Goal: Transaction & Acquisition: Purchase product/service

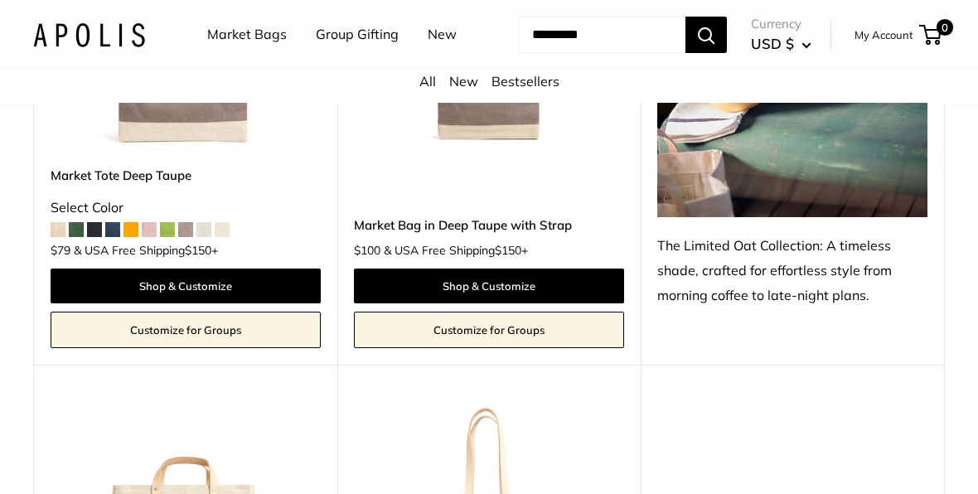
scroll to position [7769, 0]
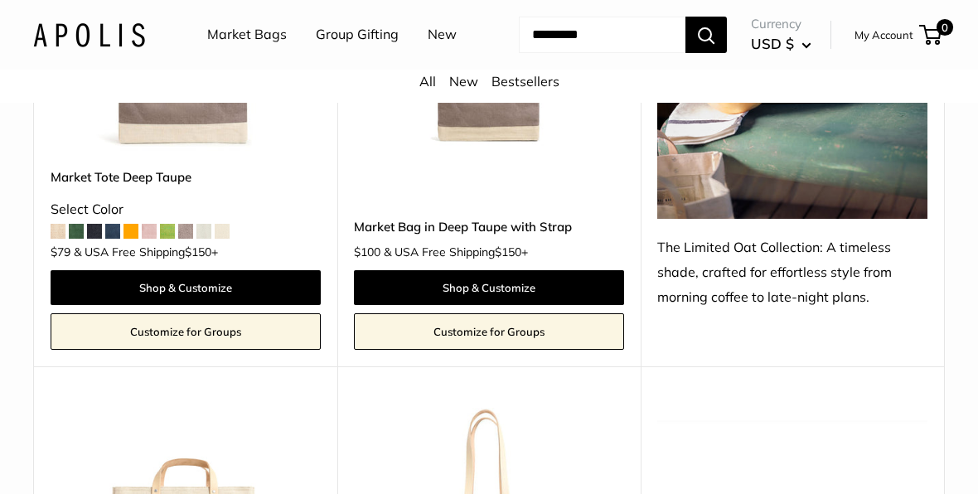
click at [466, 90] on link "New" at bounding box center [463, 81] width 29 height 17
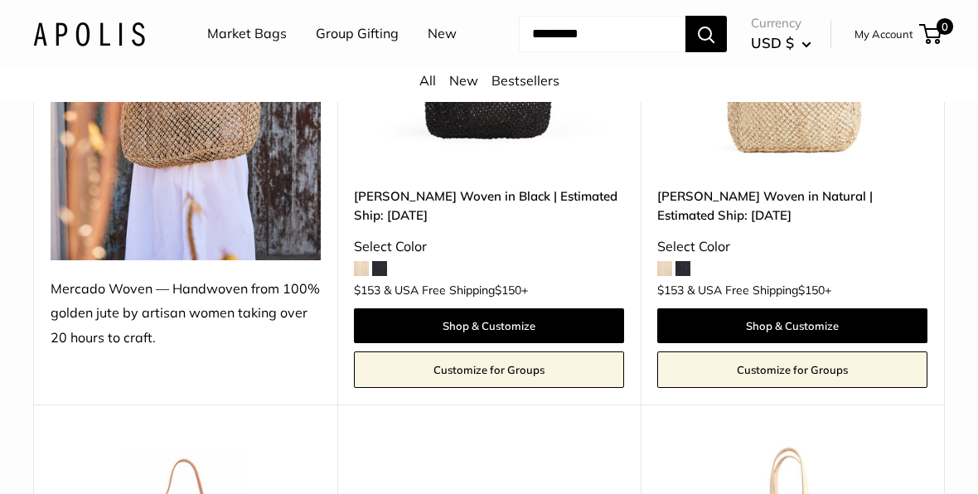
scroll to position [429, 0]
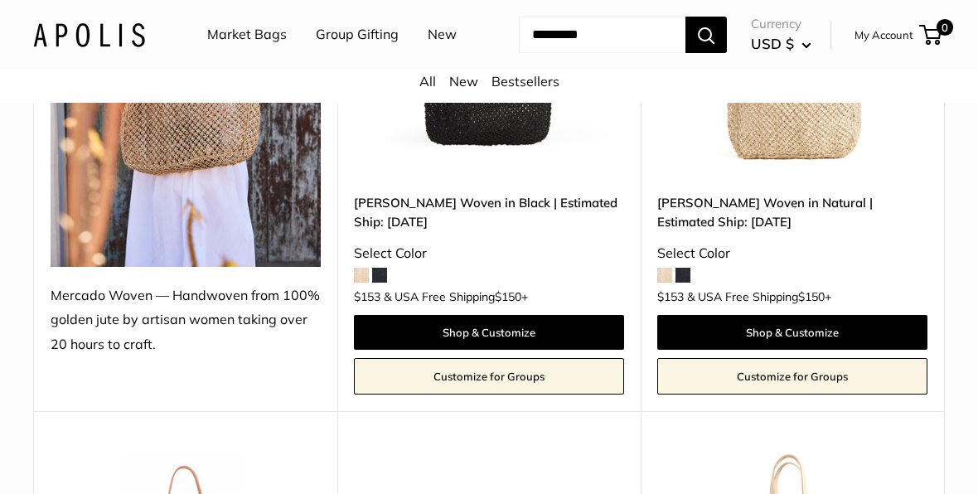
click at [223, 240] on img at bounding box center [186, 86] width 270 height 361
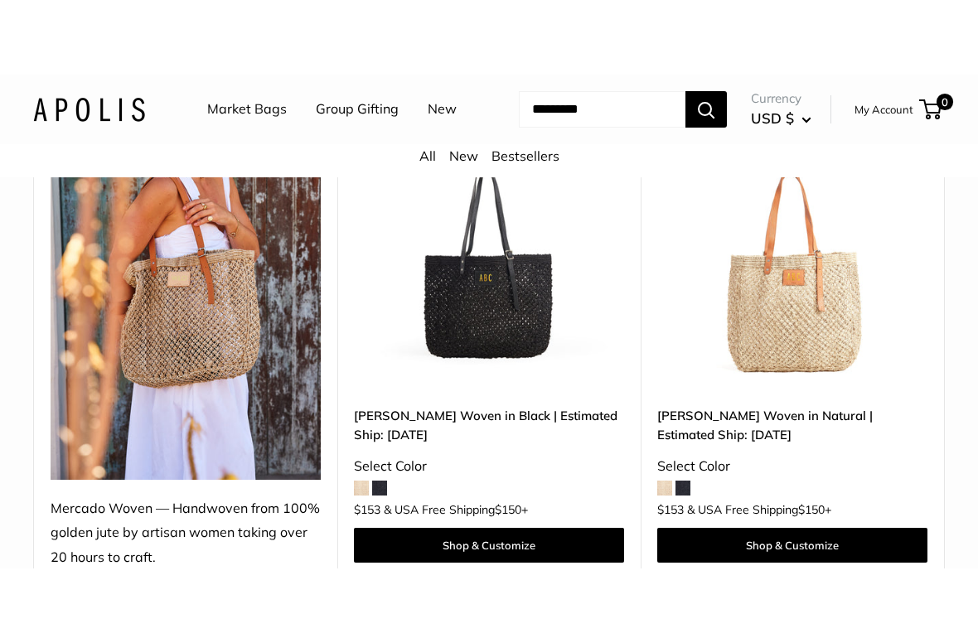
scroll to position [292, 0]
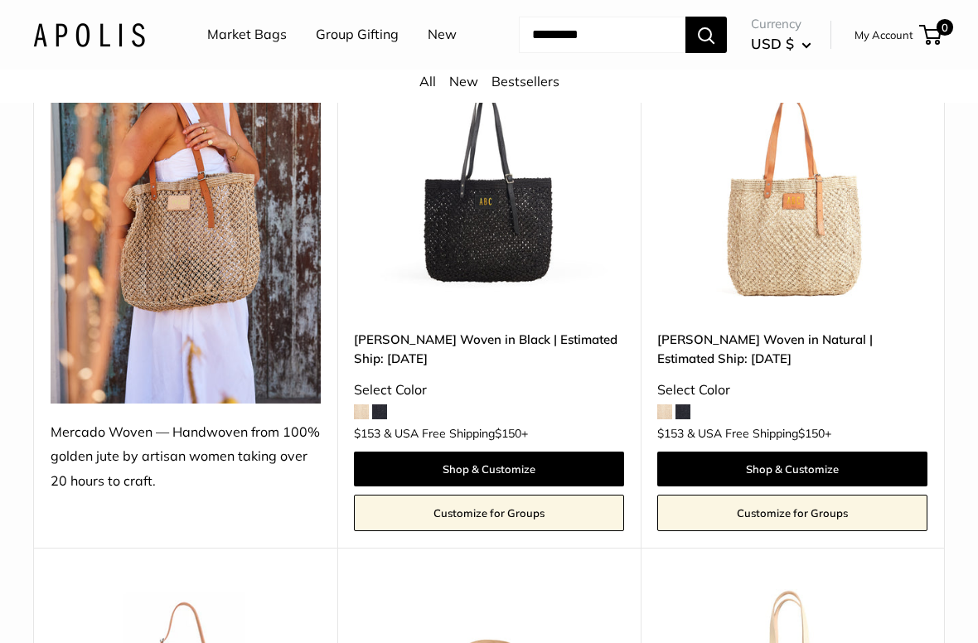
click at [812, 487] on link "Shop & Customize" at bounding box center [792, 469] width 270 height 35
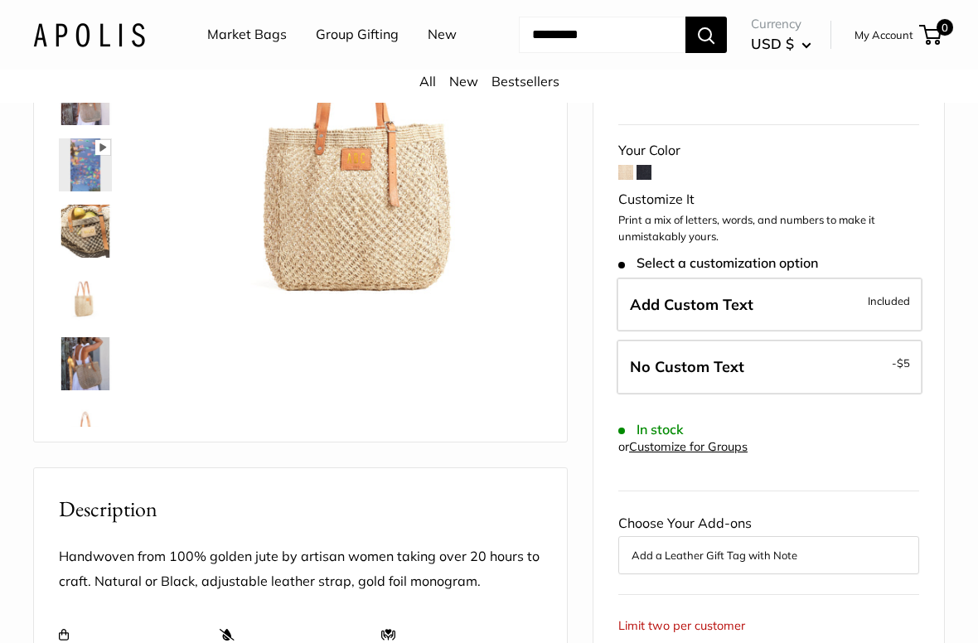
scroll to position [257, 0]
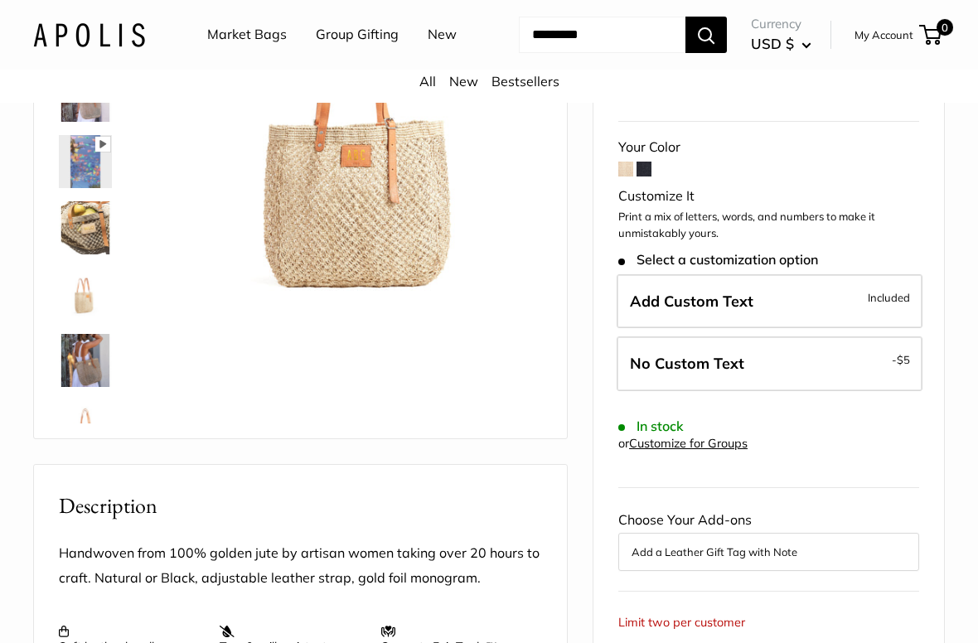
click at [805, 321] on label "Add Custom Text Included" at bounding box center [770, 301] width 306 height 55
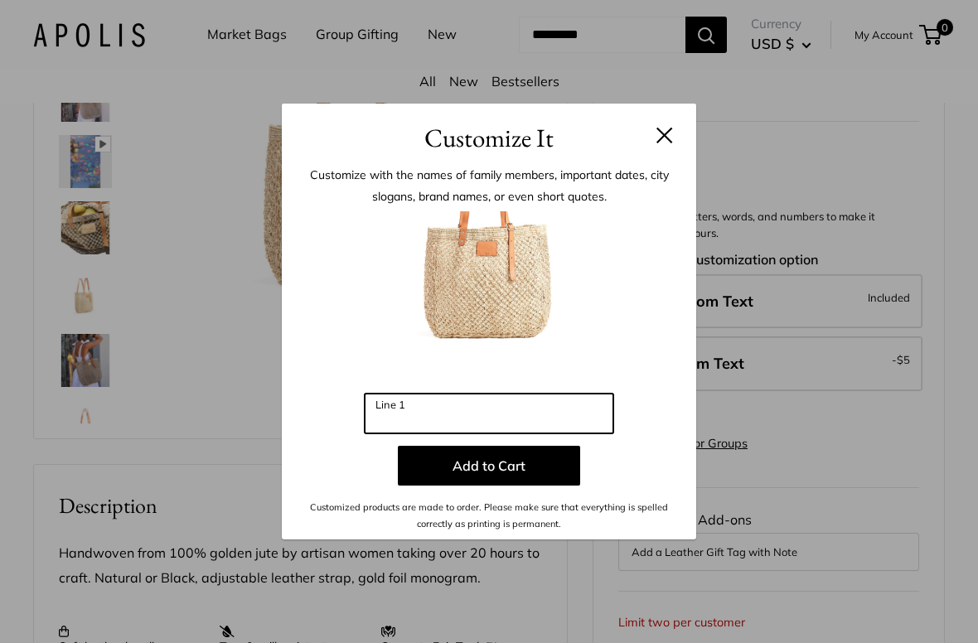
click at [417, 417] on input "Line 1" at bounding box center [489, 414] width 249 height 40
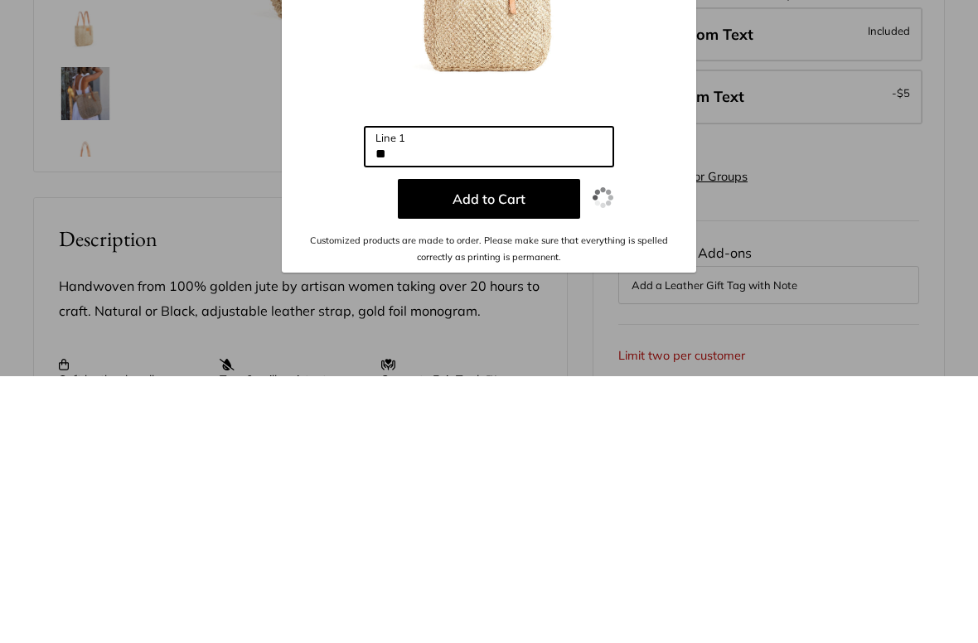
type input "**"
click at [531, 446] on button "Add to Cart" at bounding box center [489, 466] width 182 height 40
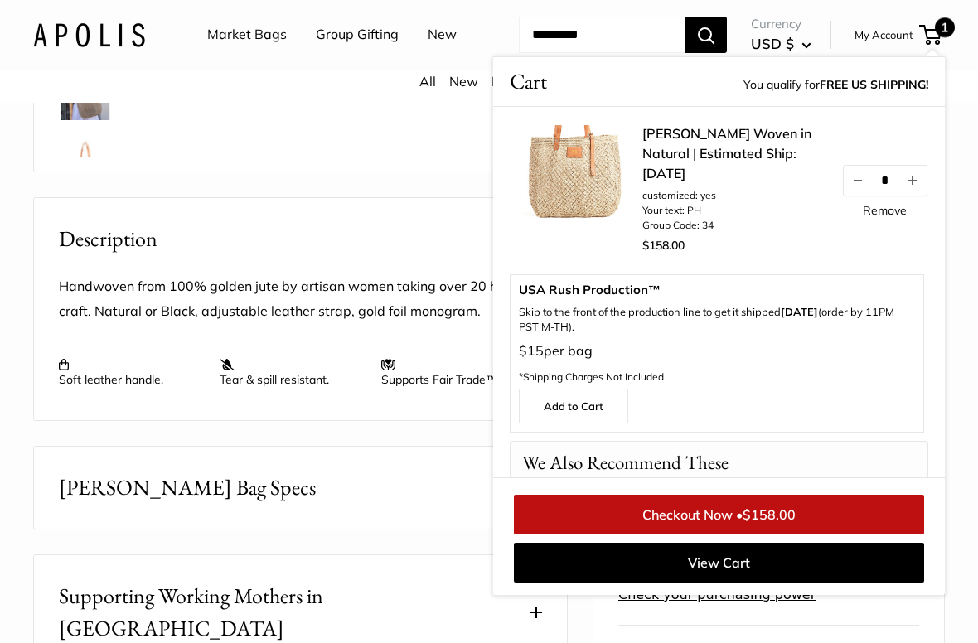
click at [350, 522] on button "Mercado Bag Specs" at bounding box center [300, 488] width 533 height 82
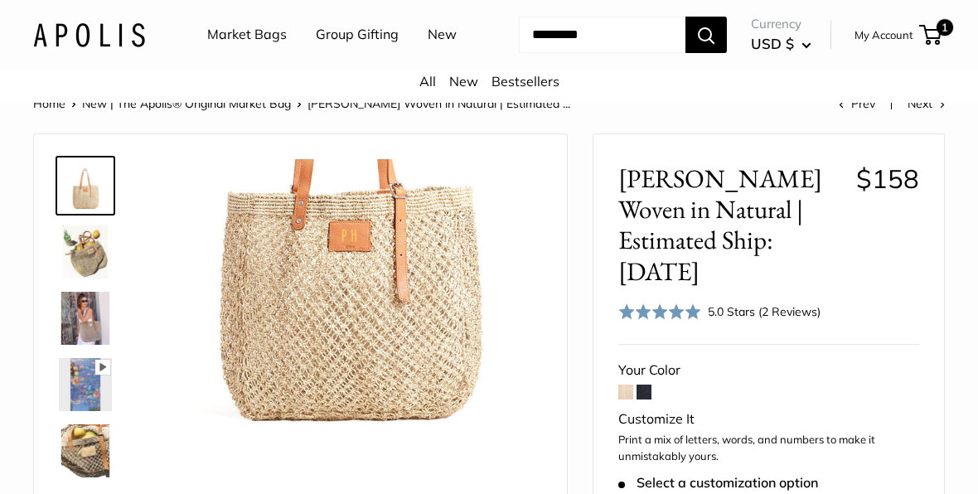
scroll to position [0, 0]
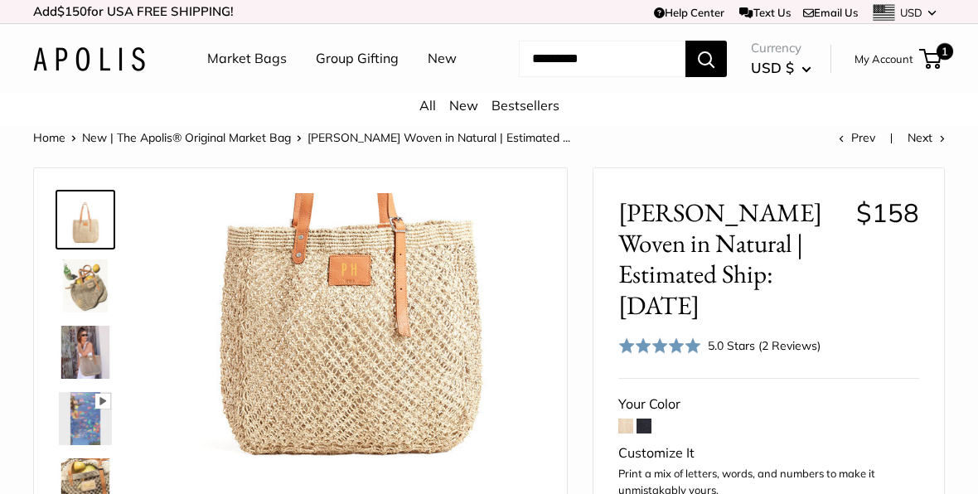
click at [463, 114] on link "New" at bounding box center [463, 105] width 29 height 17
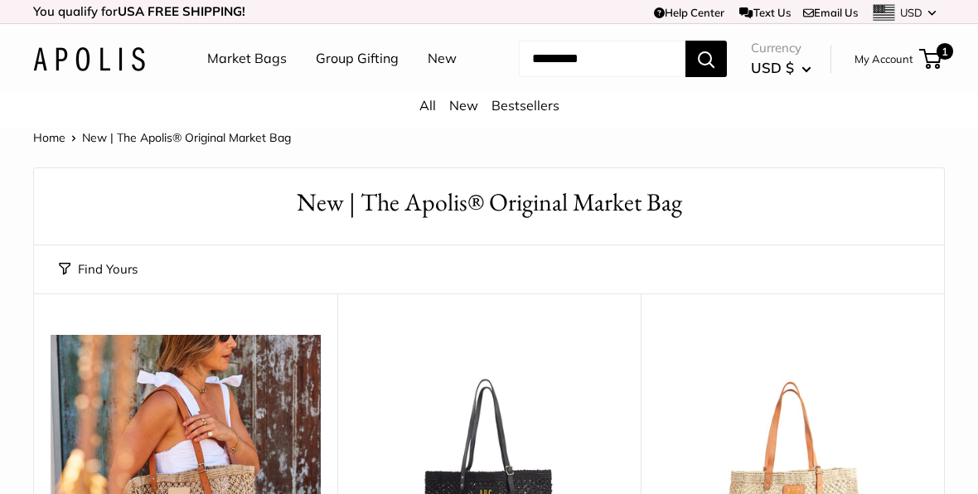
click at [532, 77] on input "Search..." at bounding box center [602, 59] width 167 height 36
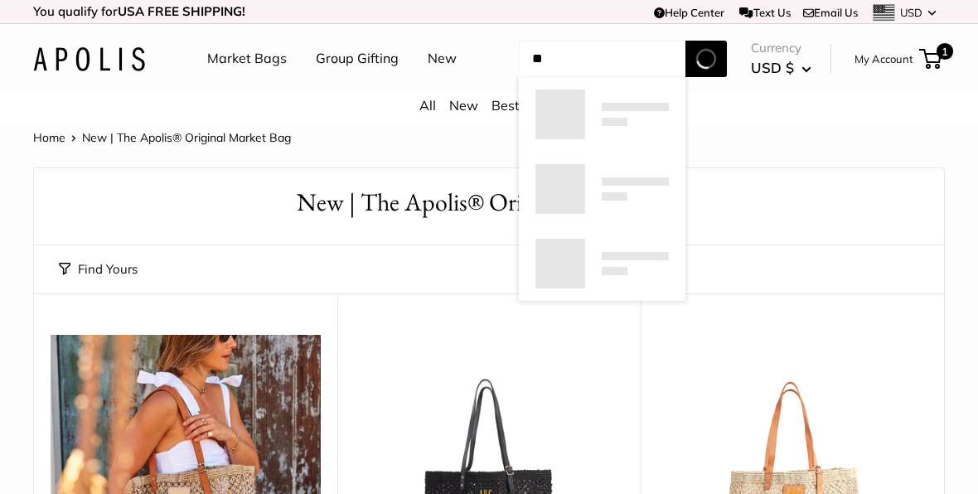
type input "*"
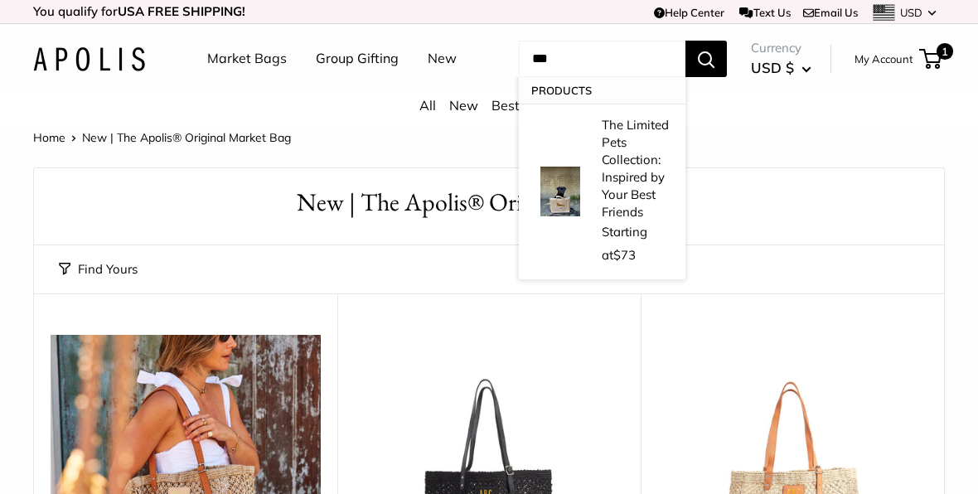
type input "***"
click at [632, 188] on p "The Limited Pets Collection: Inspired by Your Best Friends" at bounding box center [635, 168] width 67 height 104
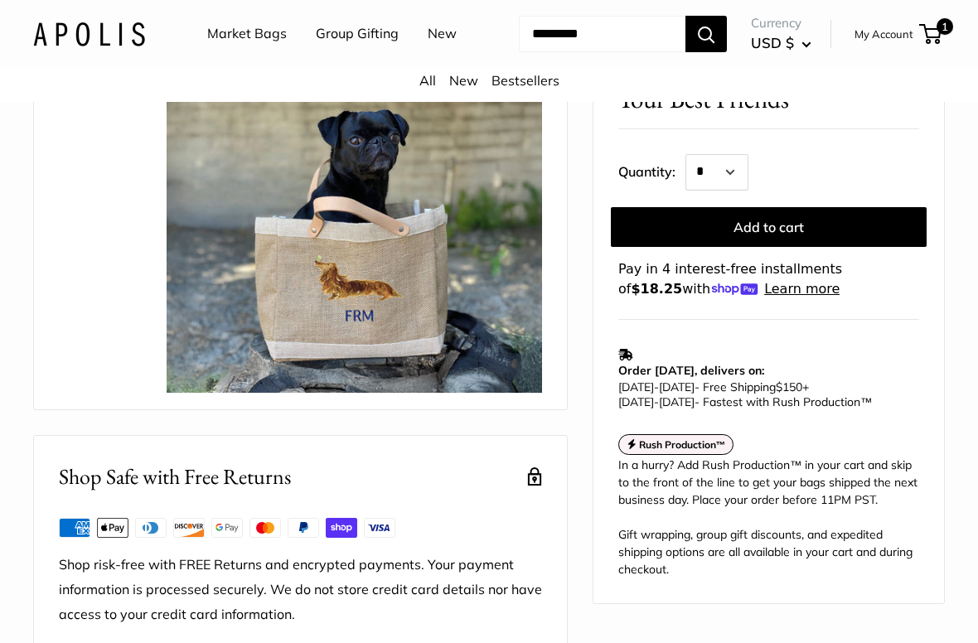
scroll to position [275, 0]
click at [797, 225] on button "Add to cart" at bounding box center [769, 228] width 316 height 40
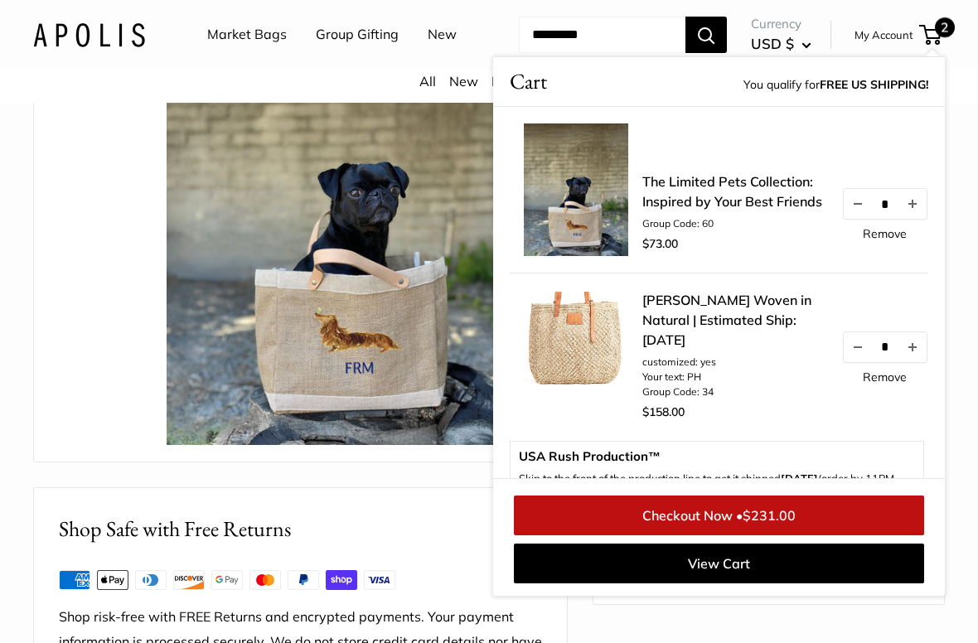
scroll to position [240, 0]
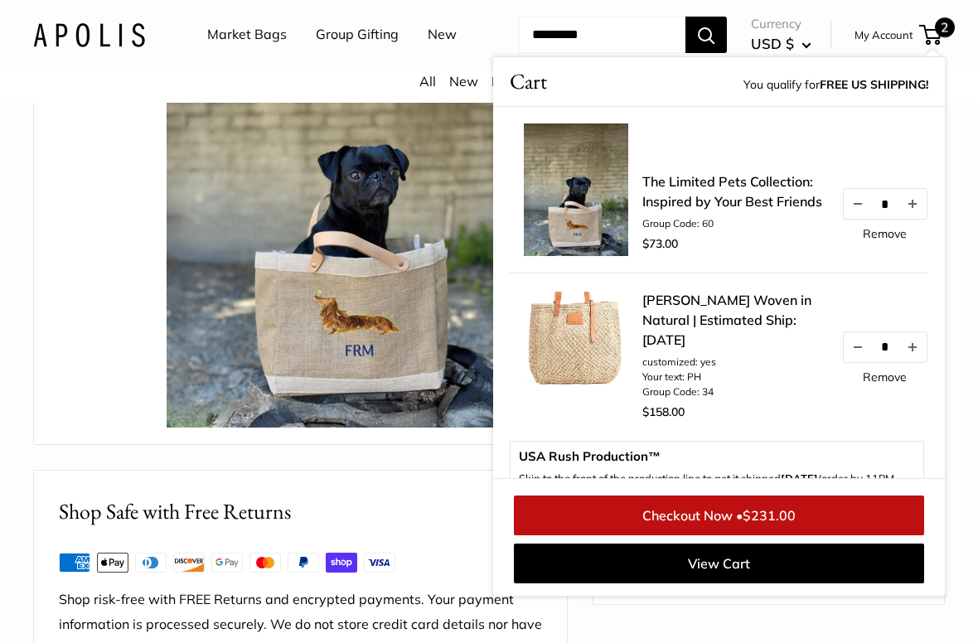
click at [933, 45] on span "2" at bounding box center [930, 35] width 22 height 20
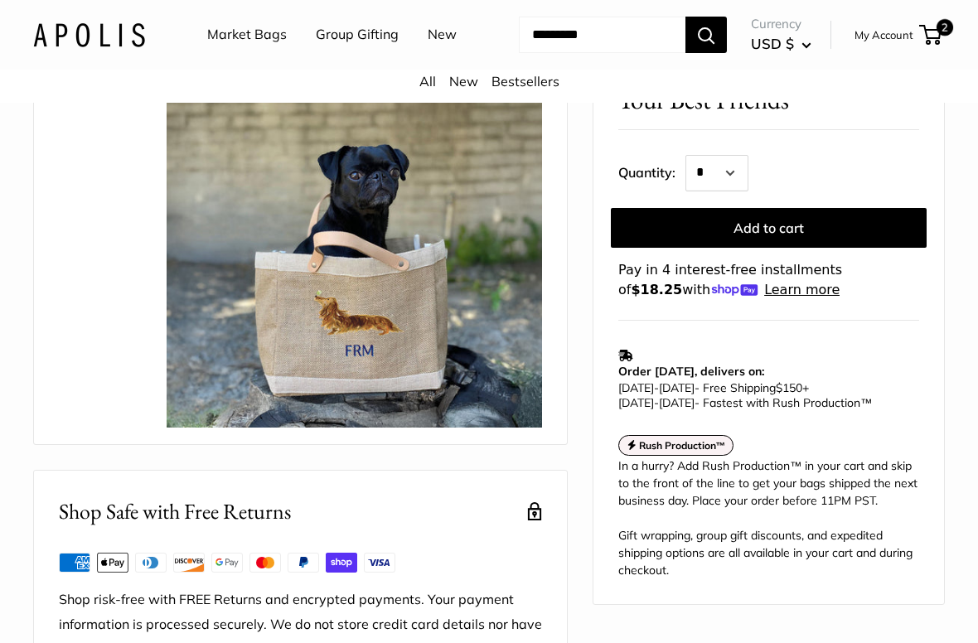
click at [942, 36] on span "2" at bounding box center [945, 27] width 17 height 17
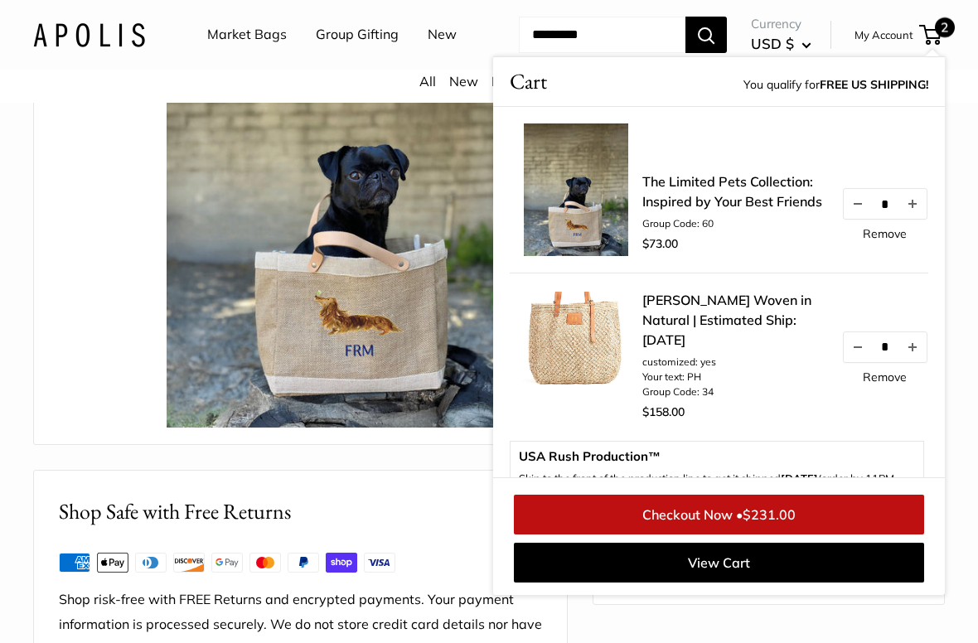
click at [894, 240] on link "Remove" at bounding box center [885, 234] width 44 height 12
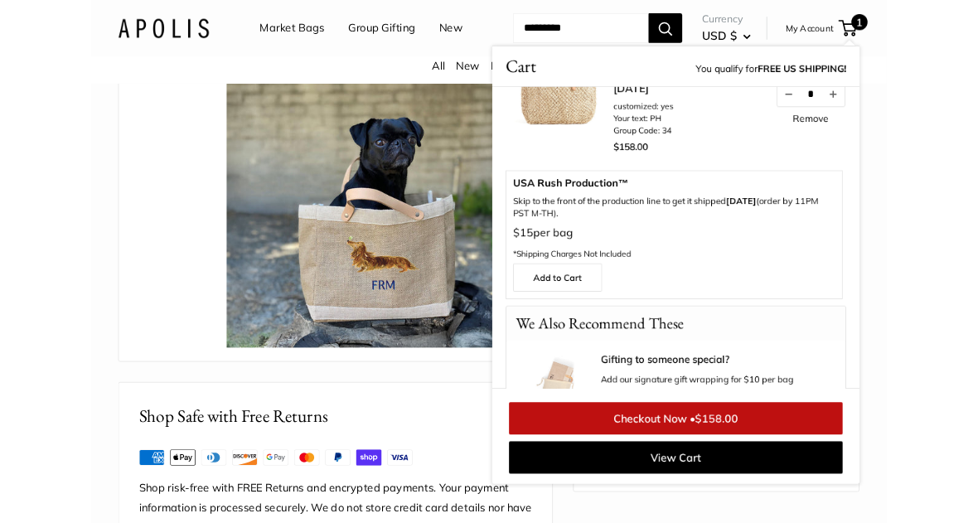
scroll to position [0, 0]
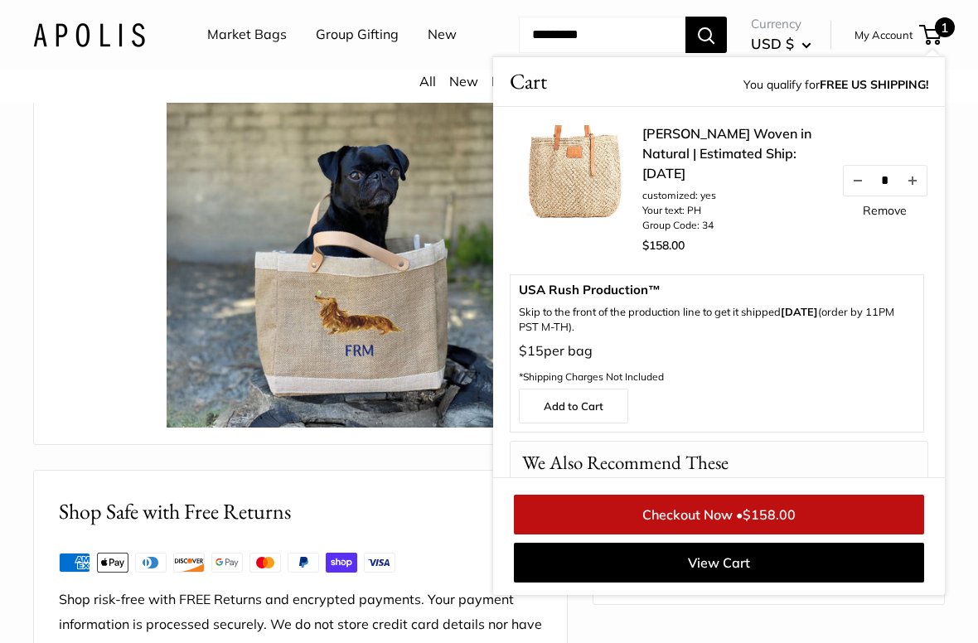
click at [632, 216] on img at bounding box center [576, 191] width 133 height 133
click at [720, 183] on link "[PERSON_NAME] Woven in Natural | Estimated Ship: [DATE]" at bounding box center [733, 154] width 182 height 60
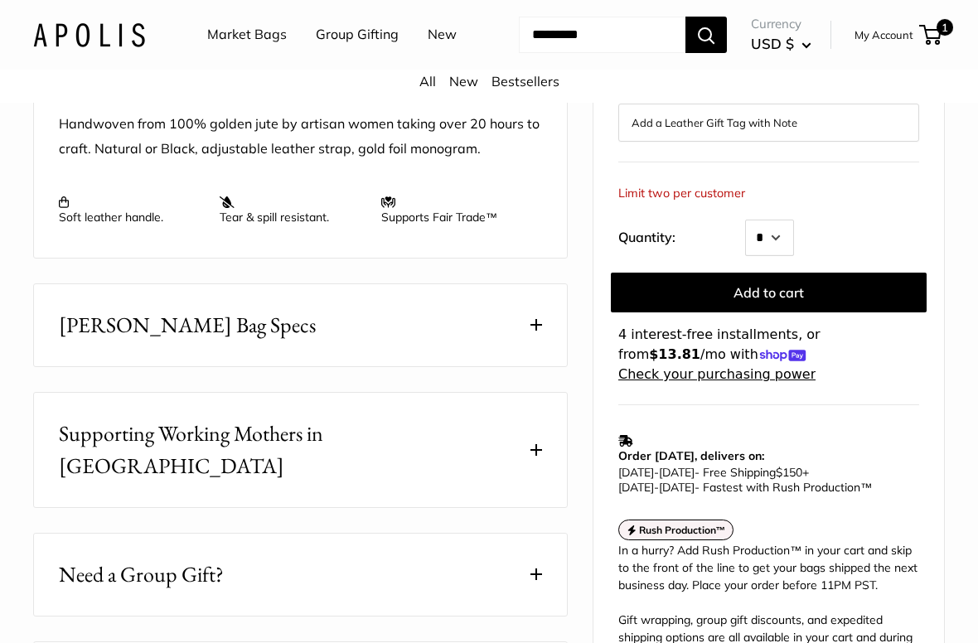
scroll to position [688, 0]
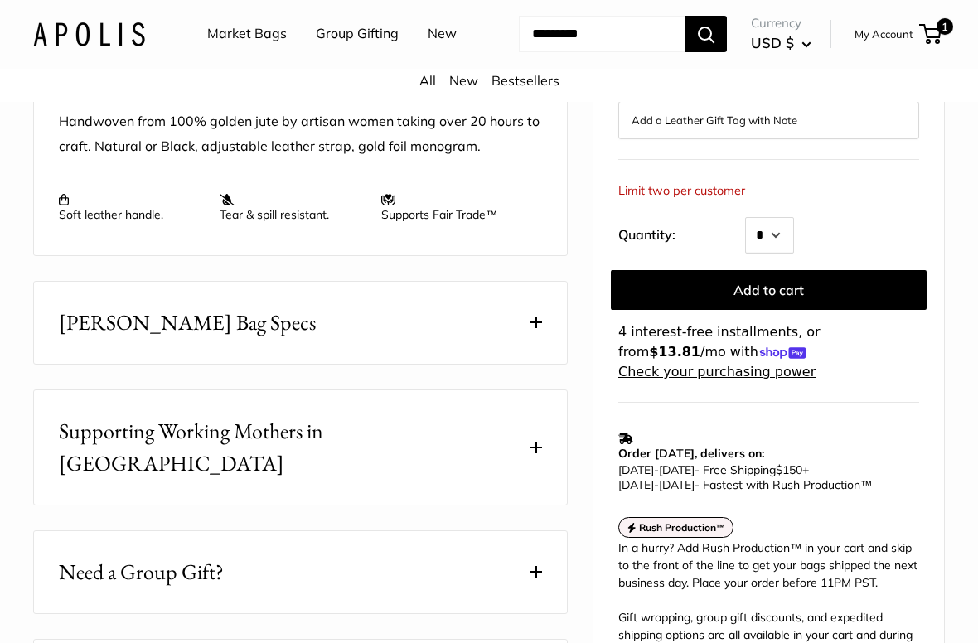
click at [528, 365] on button "[PERSON_NAME] Bag Specs" at bounding box center [300, 324] width 533 height 82
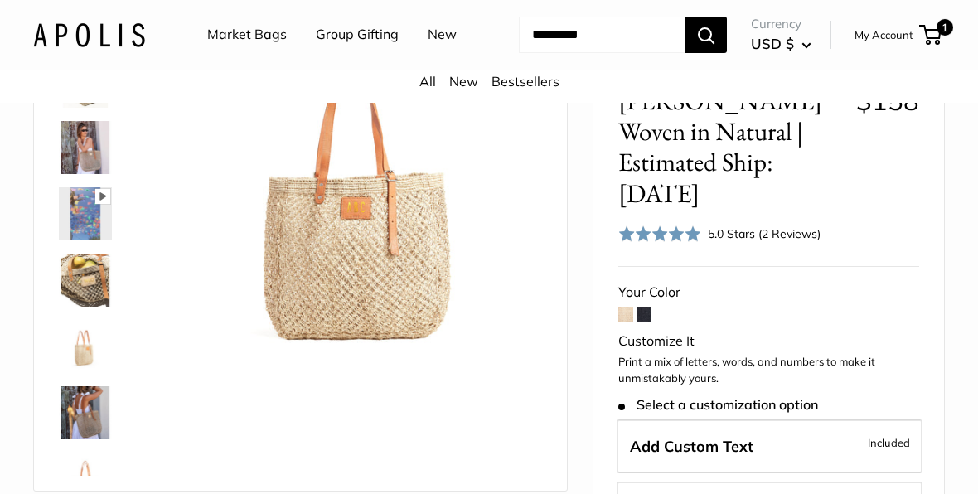
scroll to position [198, 0]
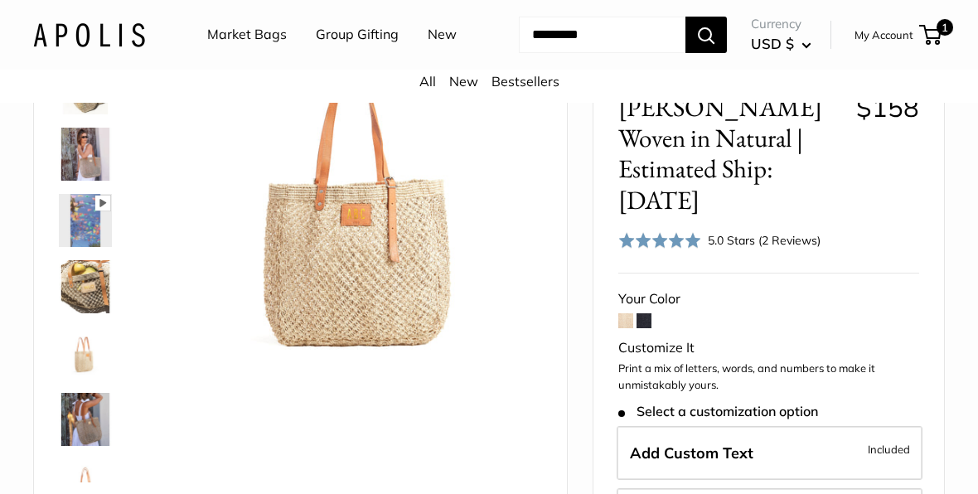
click at [88, 313] on img at bounding box center [85, 286] width 53 height 53
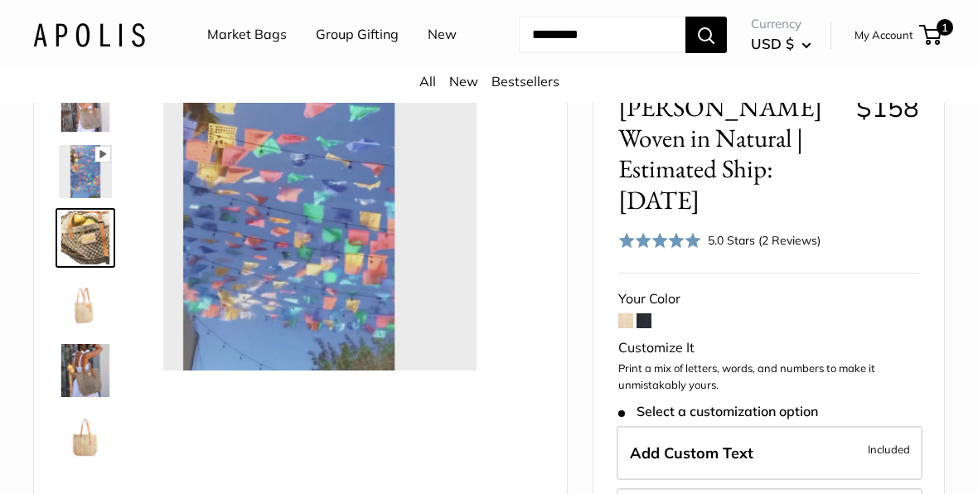
scroll to position [51, 0]
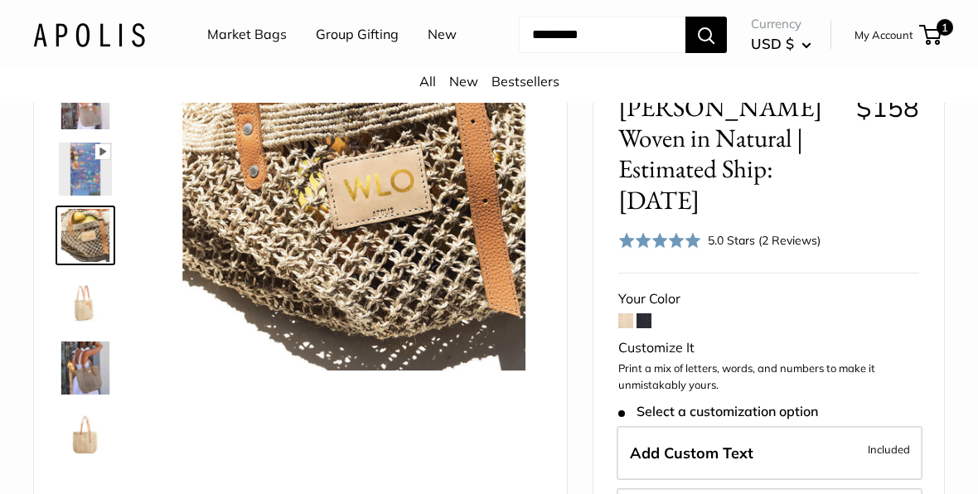
click at [90, 395] on img at bounding box center [85, 368] width 53 height 53
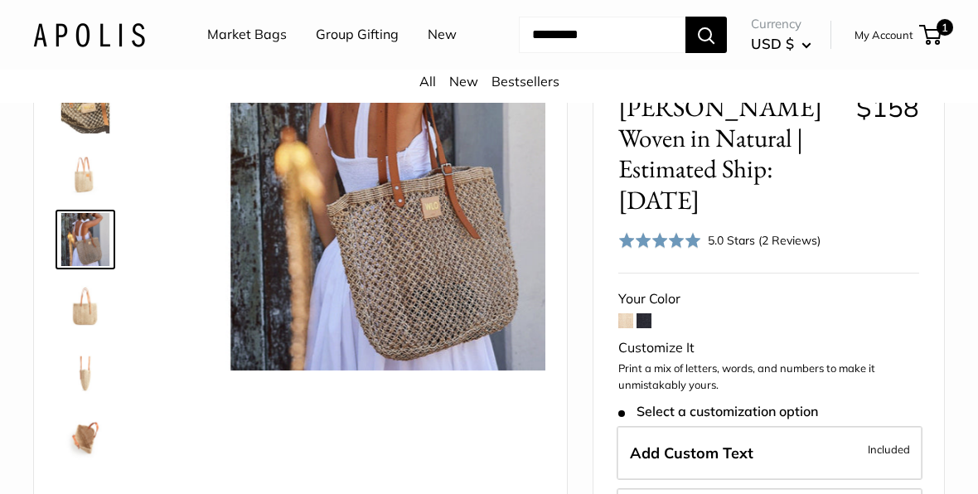
scroll to position [184, 0]
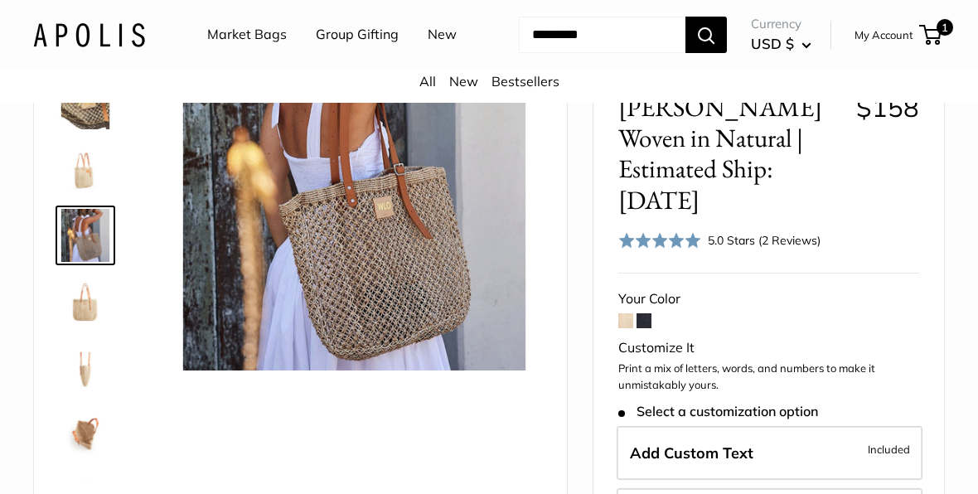
click at [100, 129] on img at bounding box center [85, 102] width 53 height 53
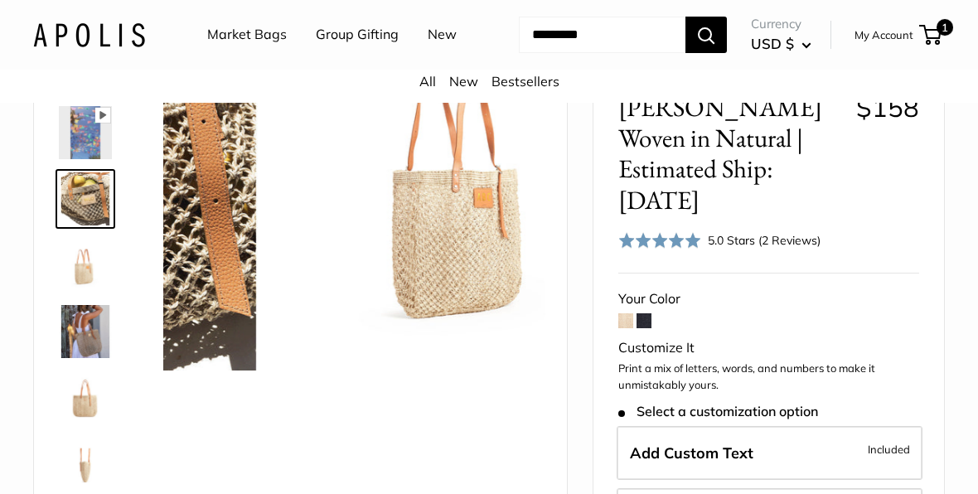
scroll to position [51, 0]
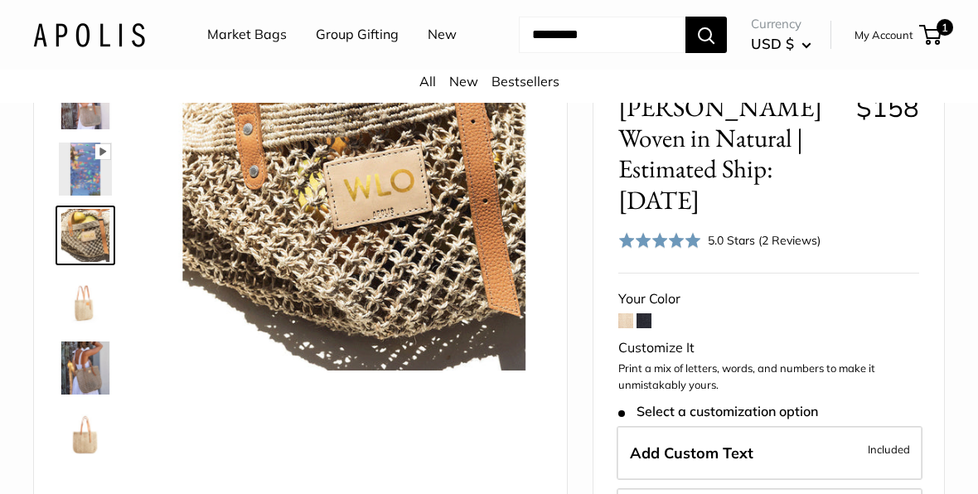
click at [99, 196] on img at bounding box center [85, 169] width 53 height 53
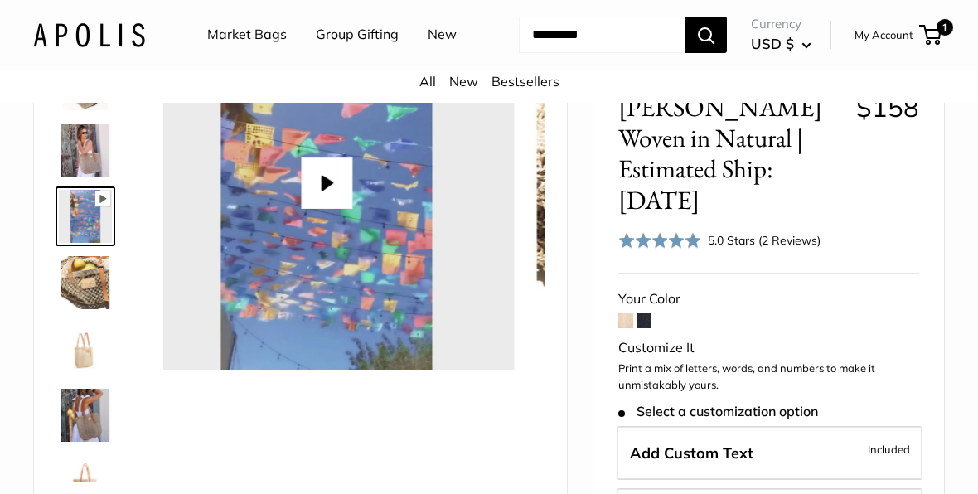
scroll to position [0, 0]
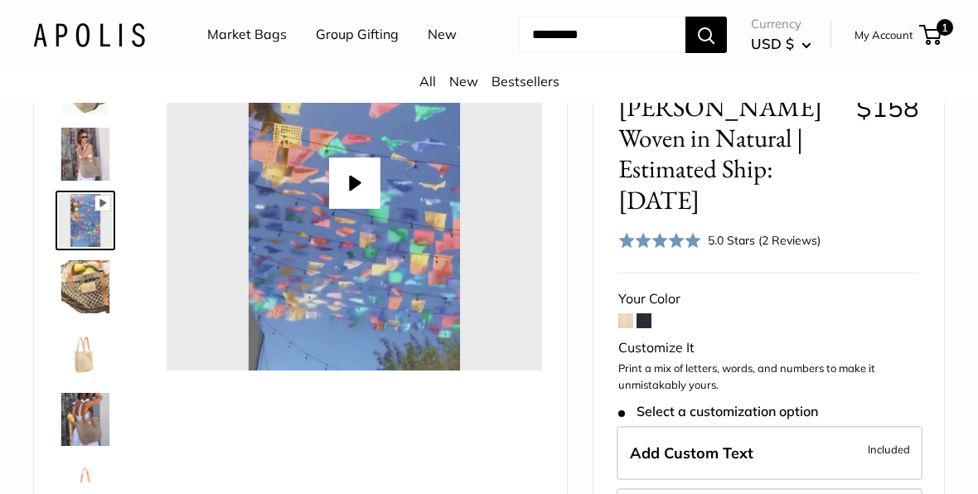
click at [358, 209] on button "Play" at bounding box center [354, 182] width 51 height 51
type input "*****"
